Goal: Task Accomplishment & Management: Manage account settings

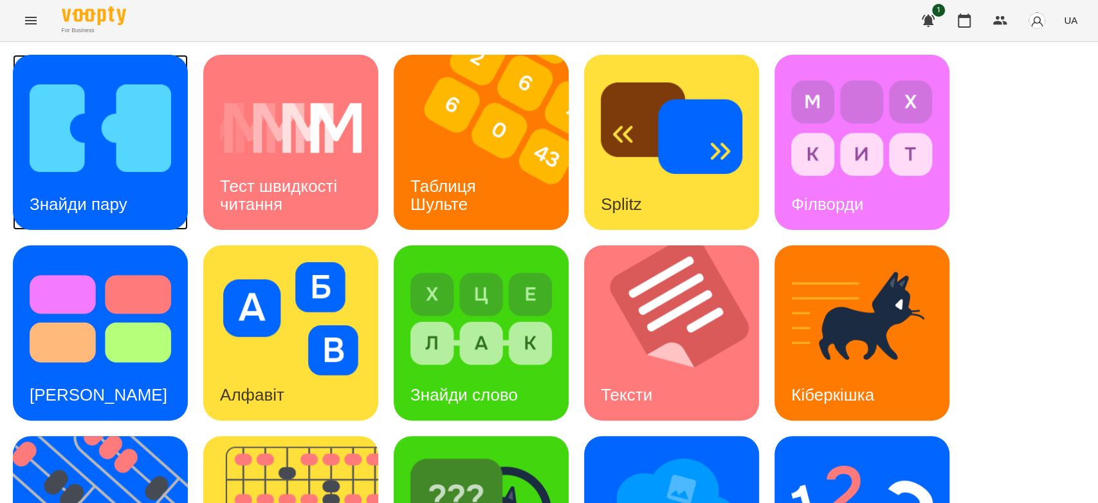
click at [161, 153] on img at bounding box center [101, 127] width 142 height 113
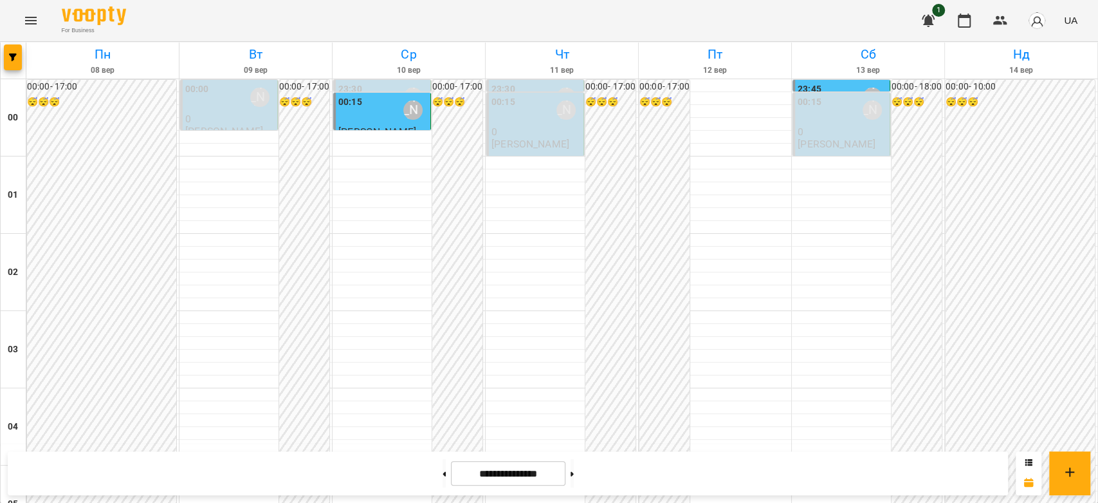
scroll to position [1201, 0]
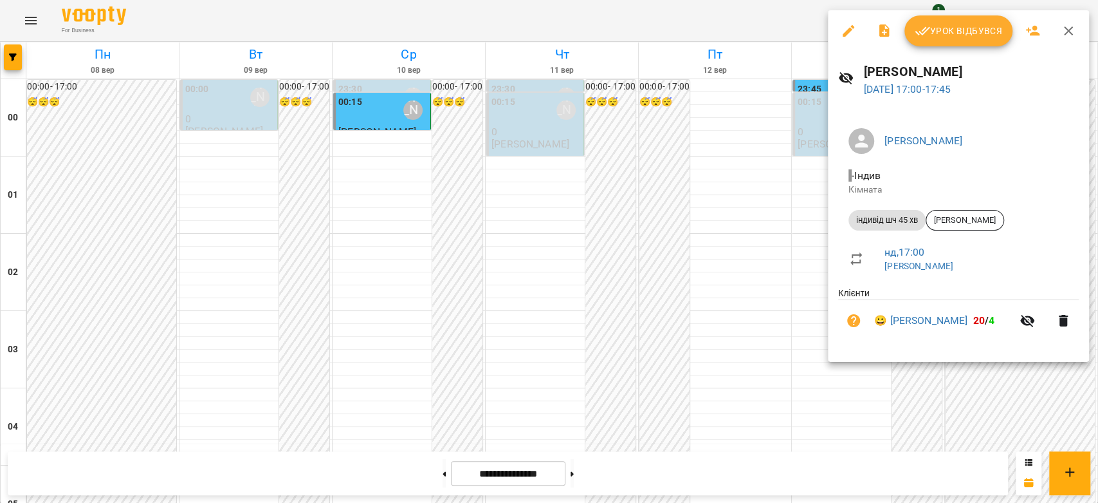
click at [727, 220] on div at bounding box center [549, 251] width 1098 height 503
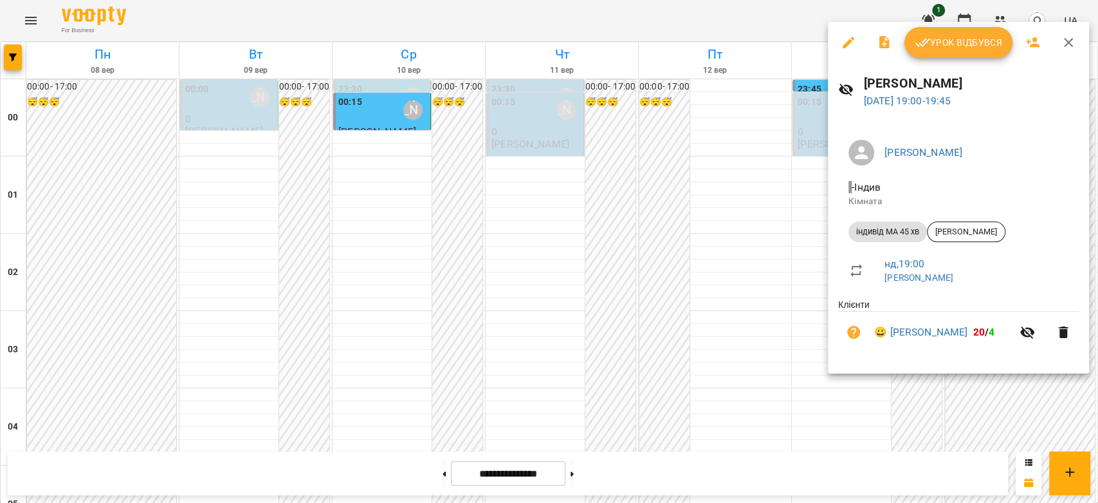
click at [790, 276] on div at bounding box center [549, 251] width 1098 height 503
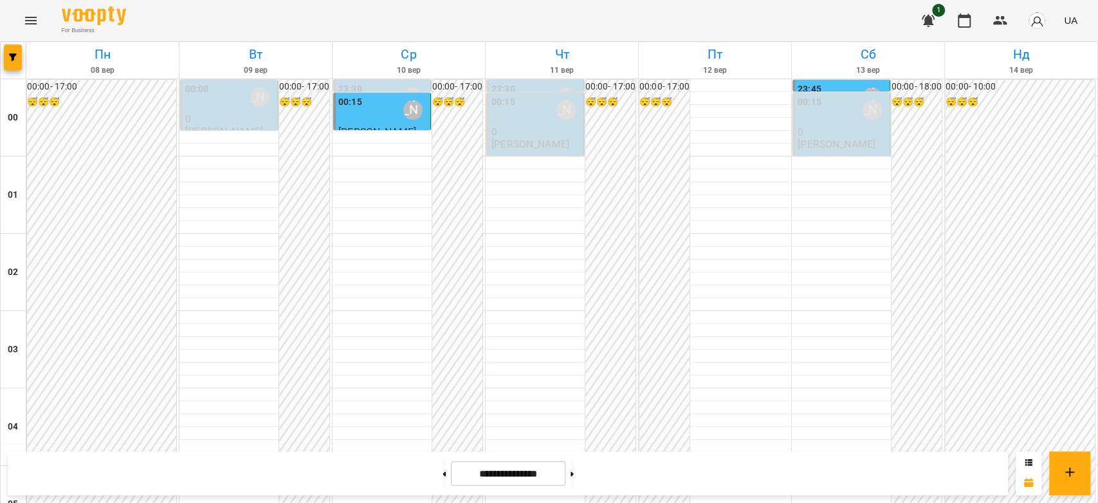
scroll to position [1273, 0]
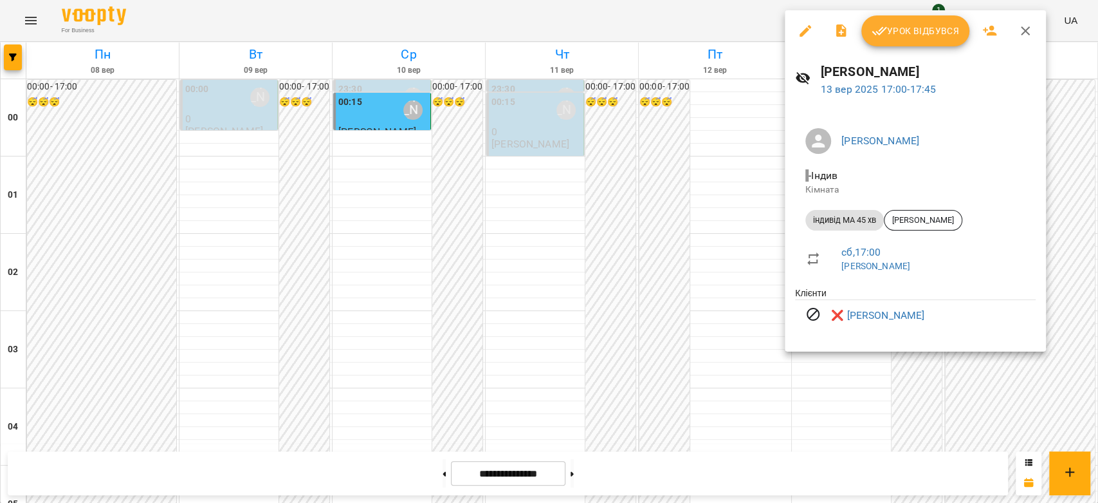
click at [694, 223] on div at bounding box center [549, 251] width 1098 height 503
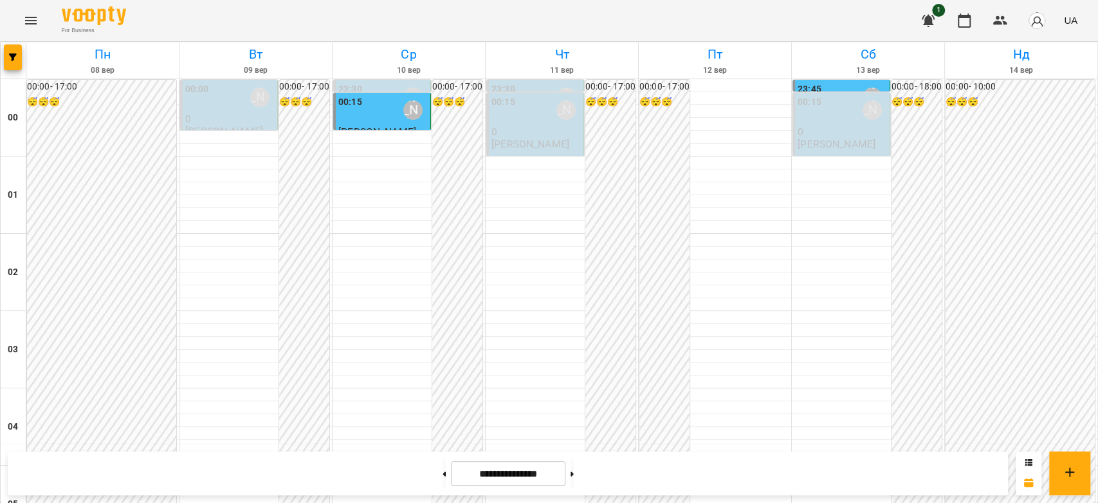
scroll to position [1416, 0]
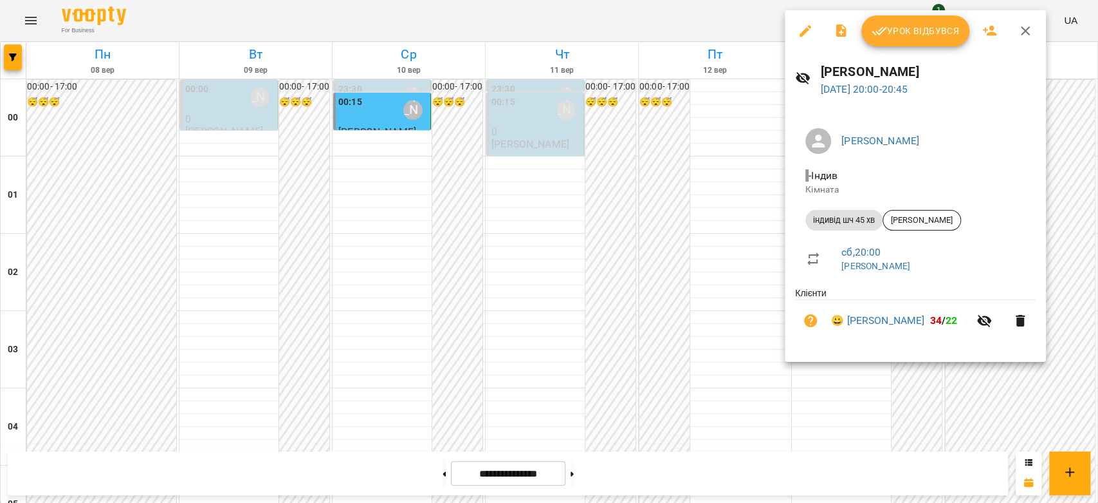
click at [895, 24] on span "Урок відбувся" at bounding box center [916, 30] width 88 height 15
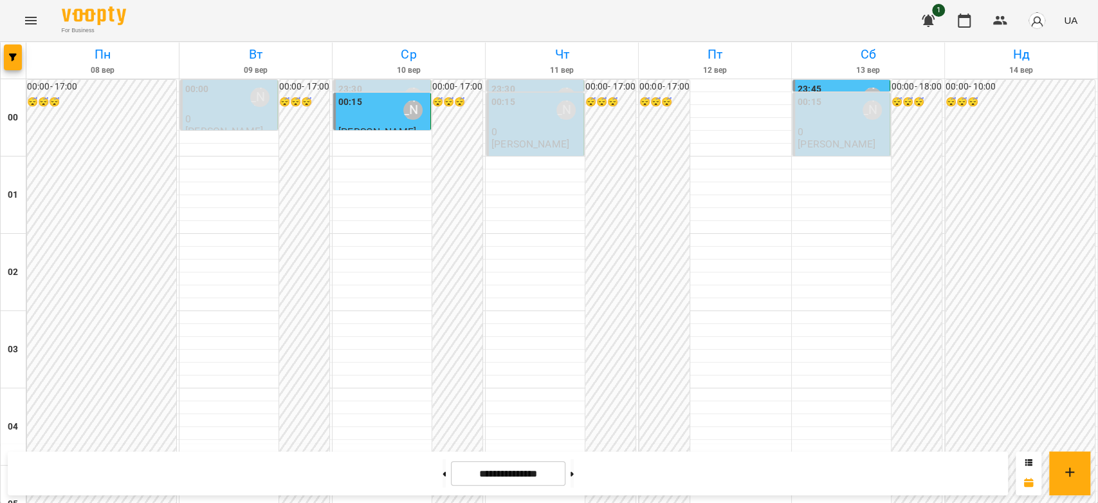
scroll to position [1488, 0]
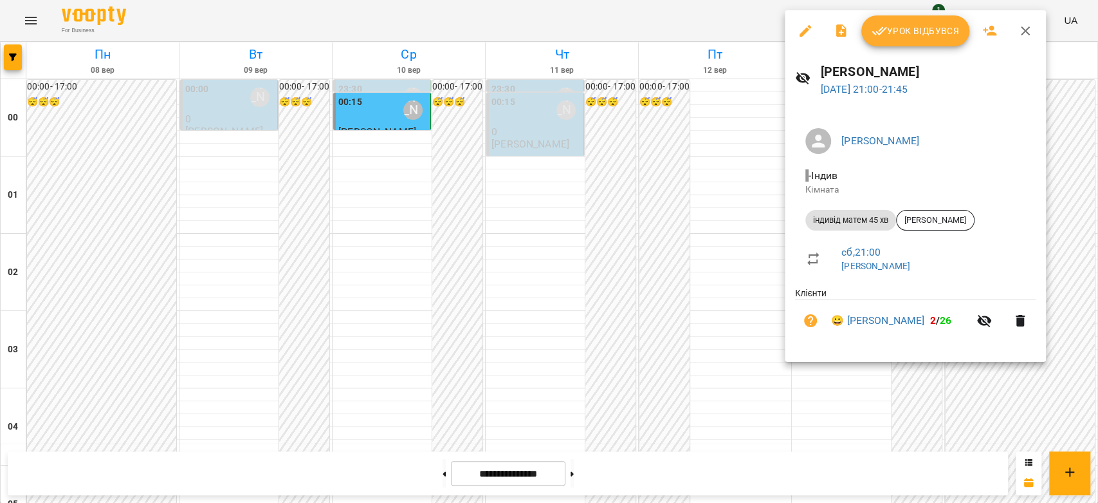
click at [909, 26] on span "Урок відбувся" at bounding box center [916, 30] width 88 height 15
